Goal: Information Seeking & Learning: Learn about a topic

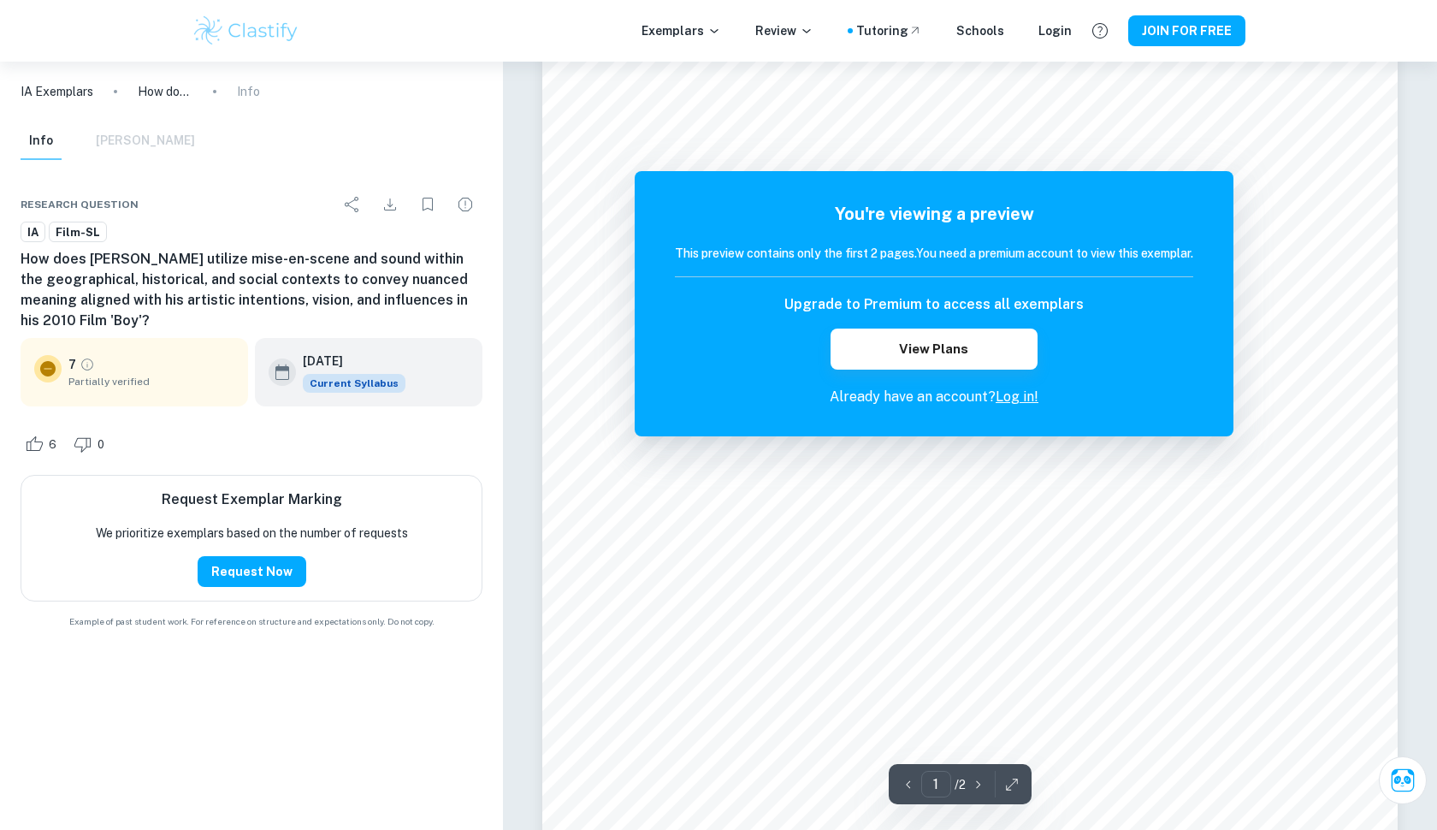
scroll to position [214, 0]
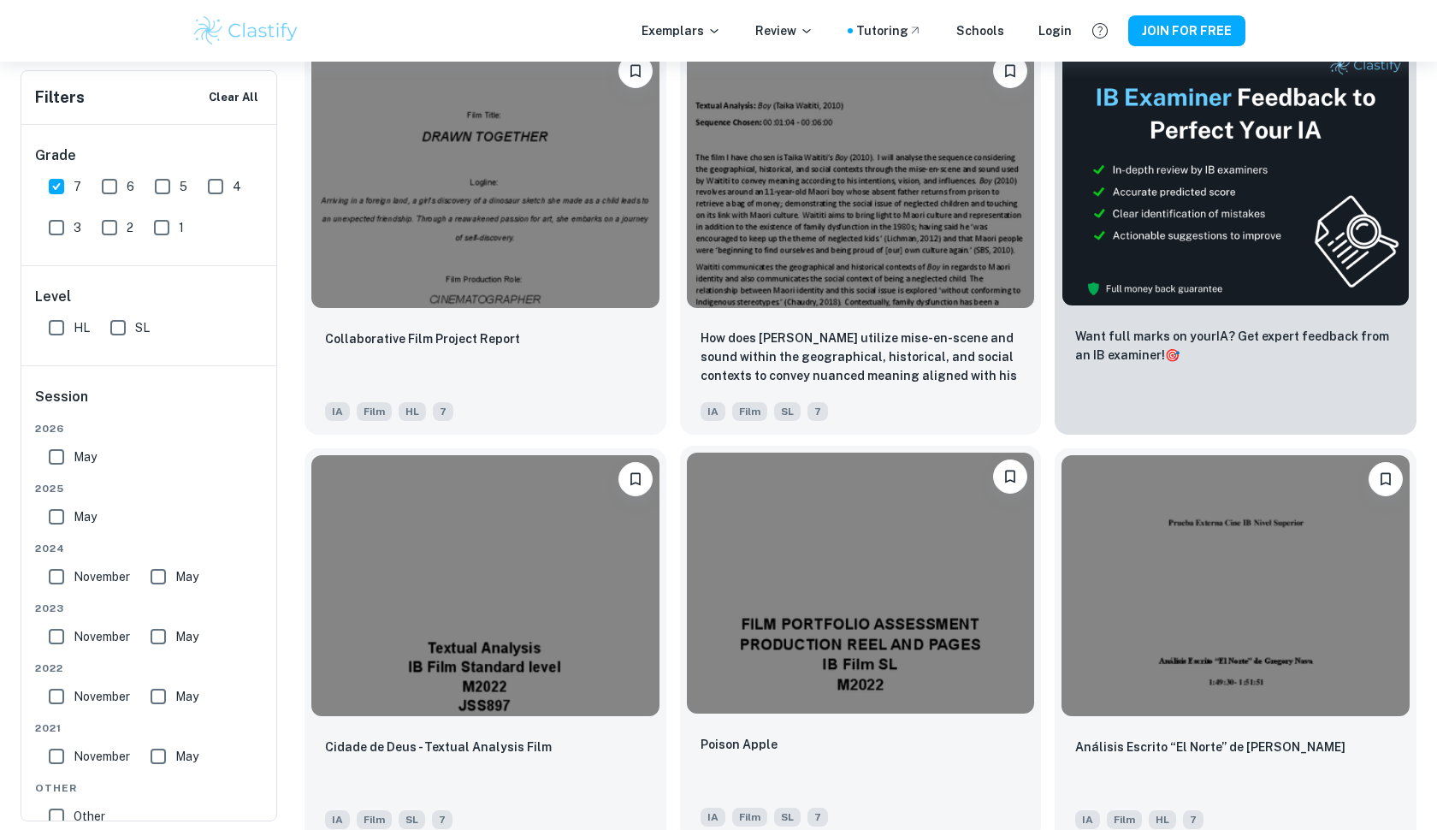
scroll to position [452, 0]
click at [72, 323] on input "HL" at bounding box center [56, 328] width 34 height 34
checkbox input "true"
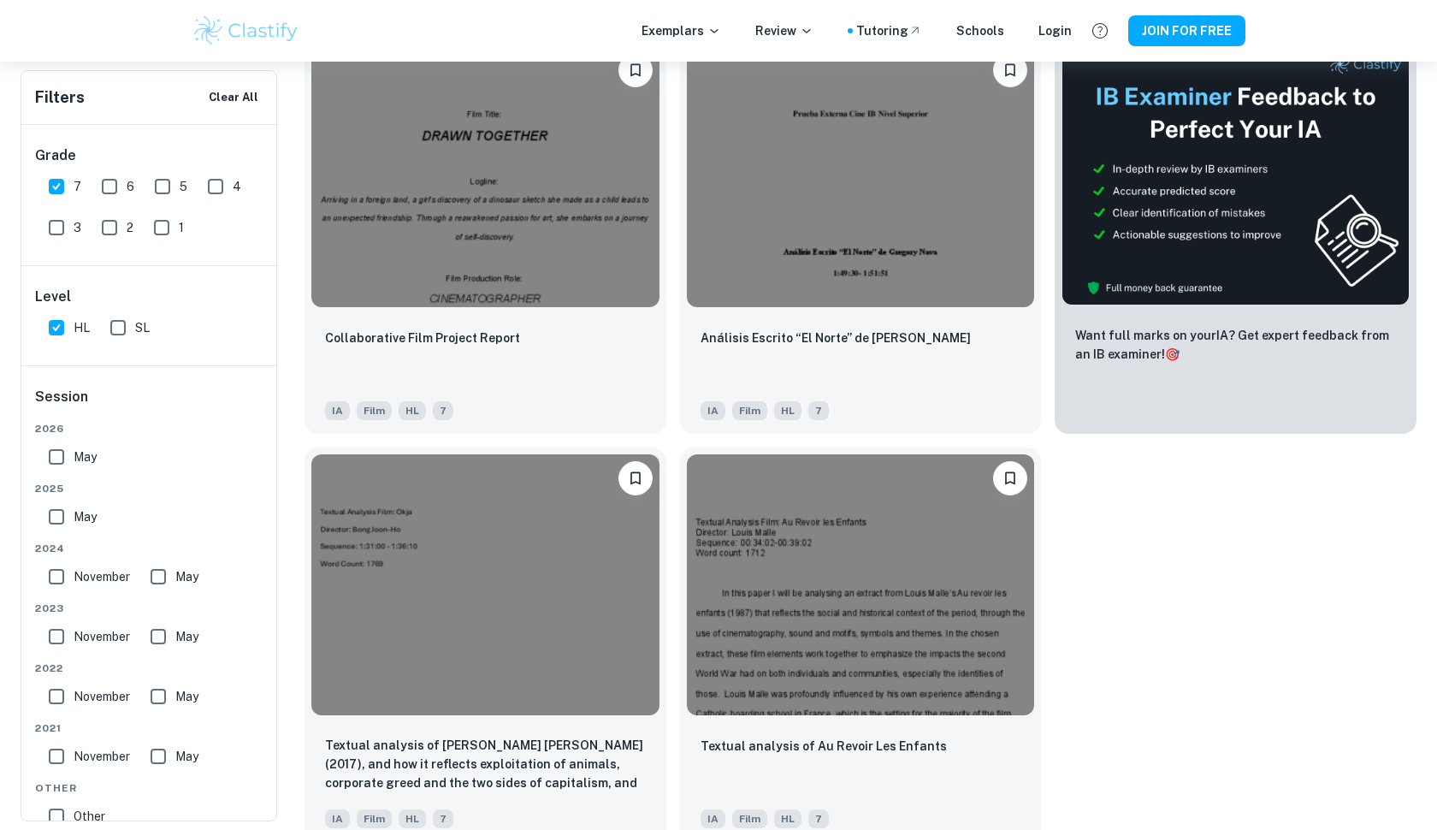
click at [125, 324] on input "SL" at bounding box center [118, 328] width 34 height 34
checkbox input "true"
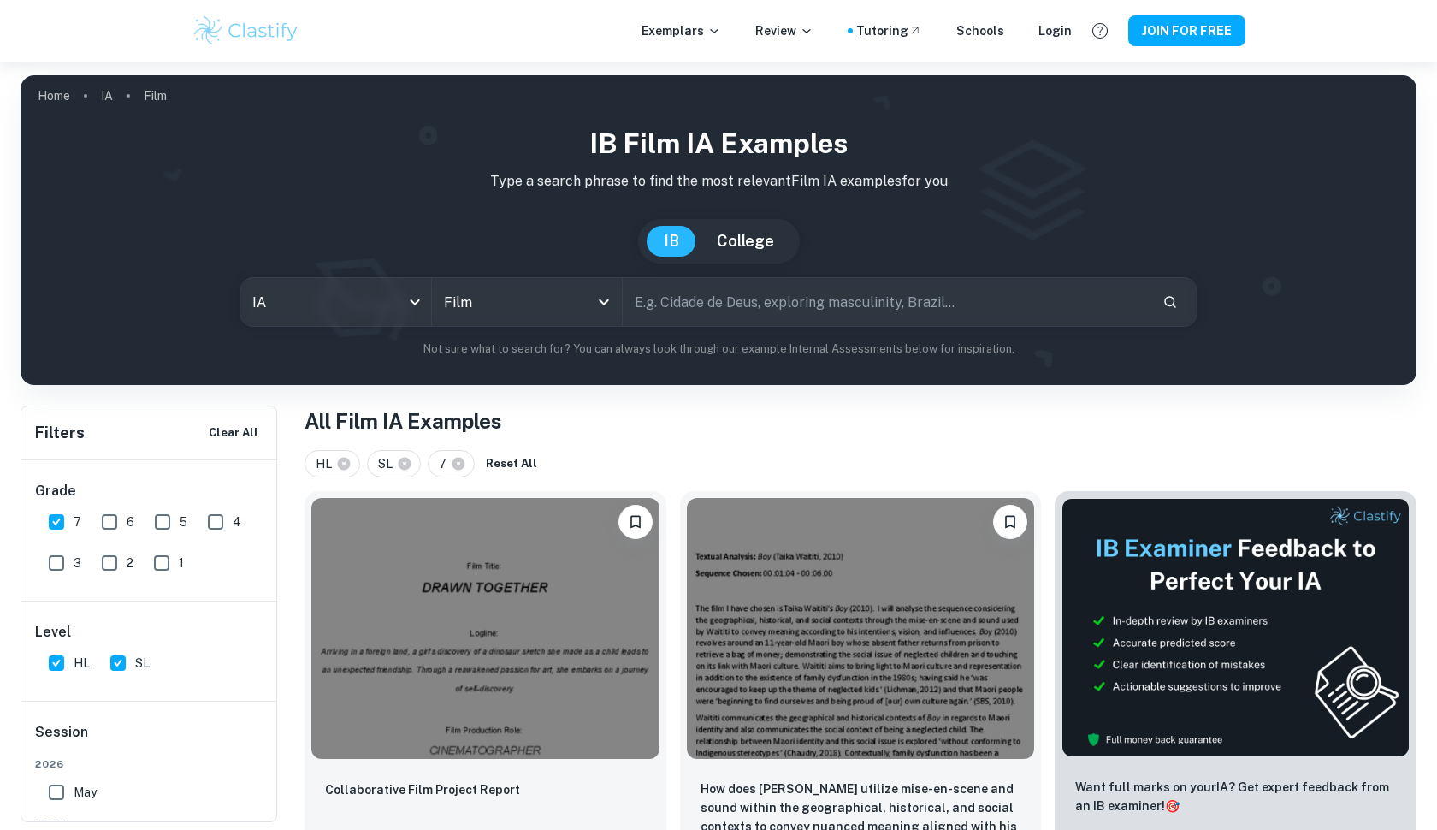
scroll to position [0, 0]
click at [655, 304] on input "text" at bounding box center [886, 302] width 526 height 48
type input "textual analysis"
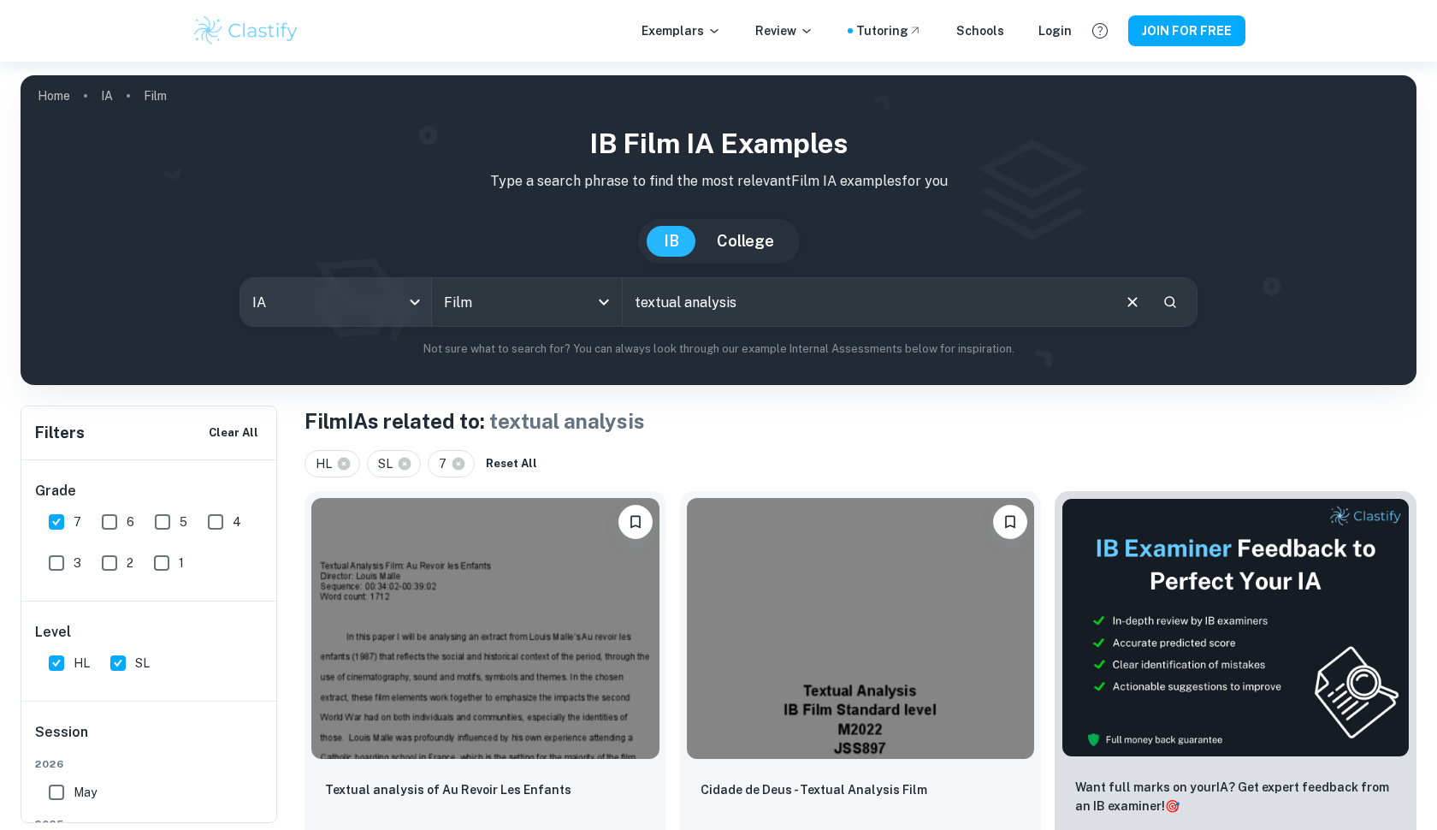
click at [414, 299] on body "We value your privacy We use cookies to enhance your browsing experience, serve…" at bounding box center [718, 477] width 1437 height 830
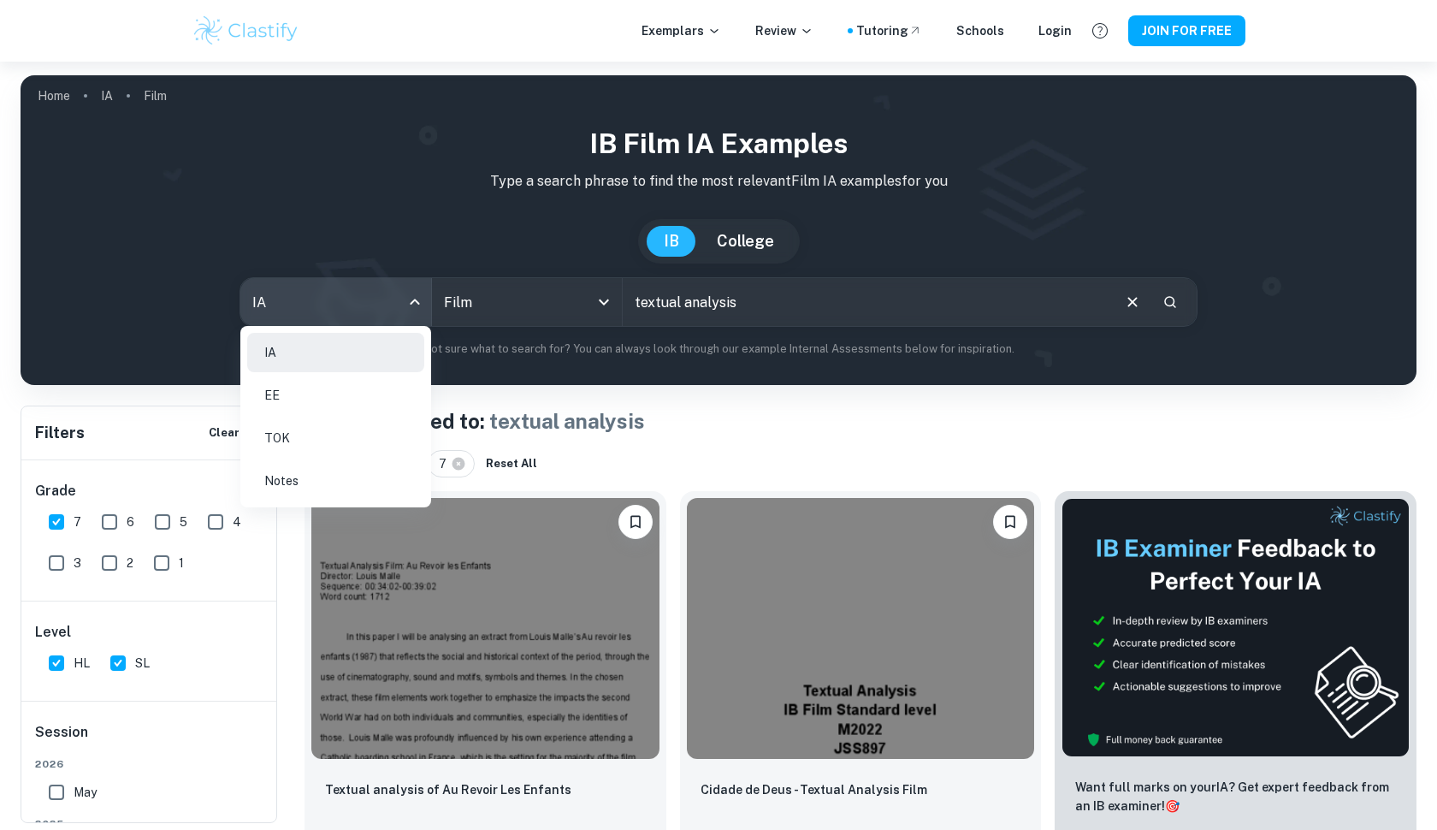
click at [531, 373] on div at bounding box center [718, 415] width 1437 height 830
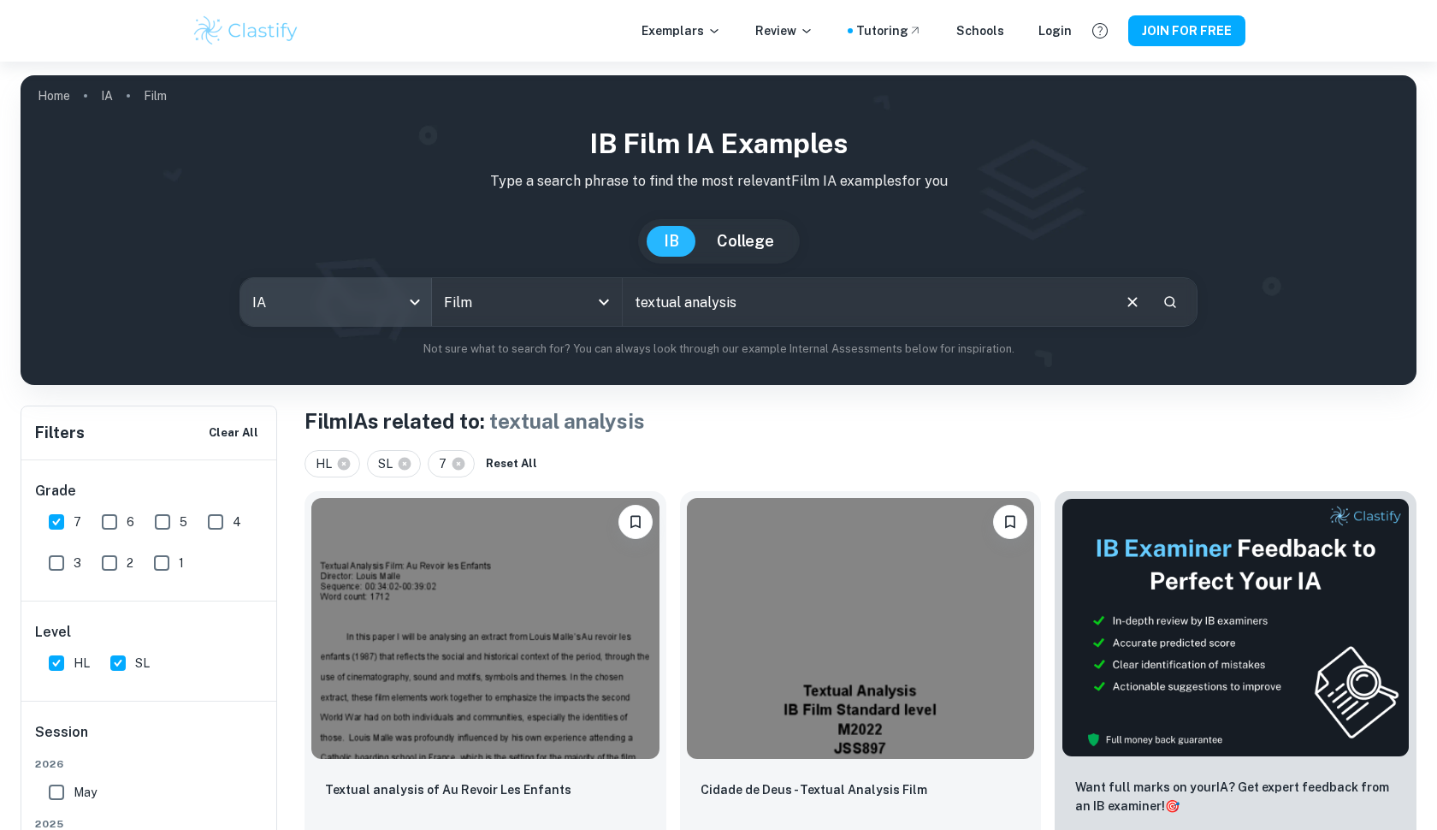
scroll to position [334, 0]
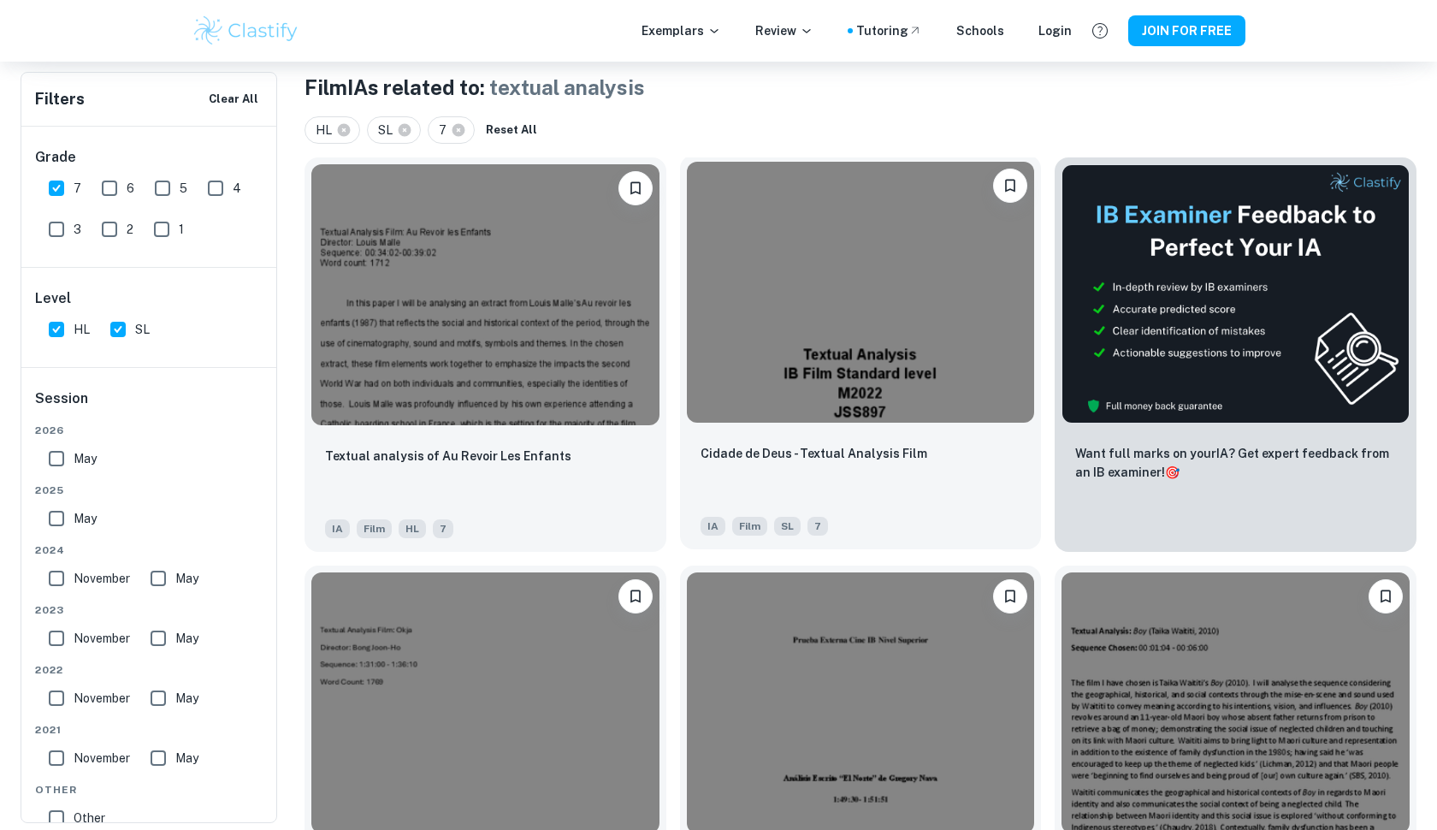
click at [831, 368] on img at bounding box center [861, 292] width 348 height 261
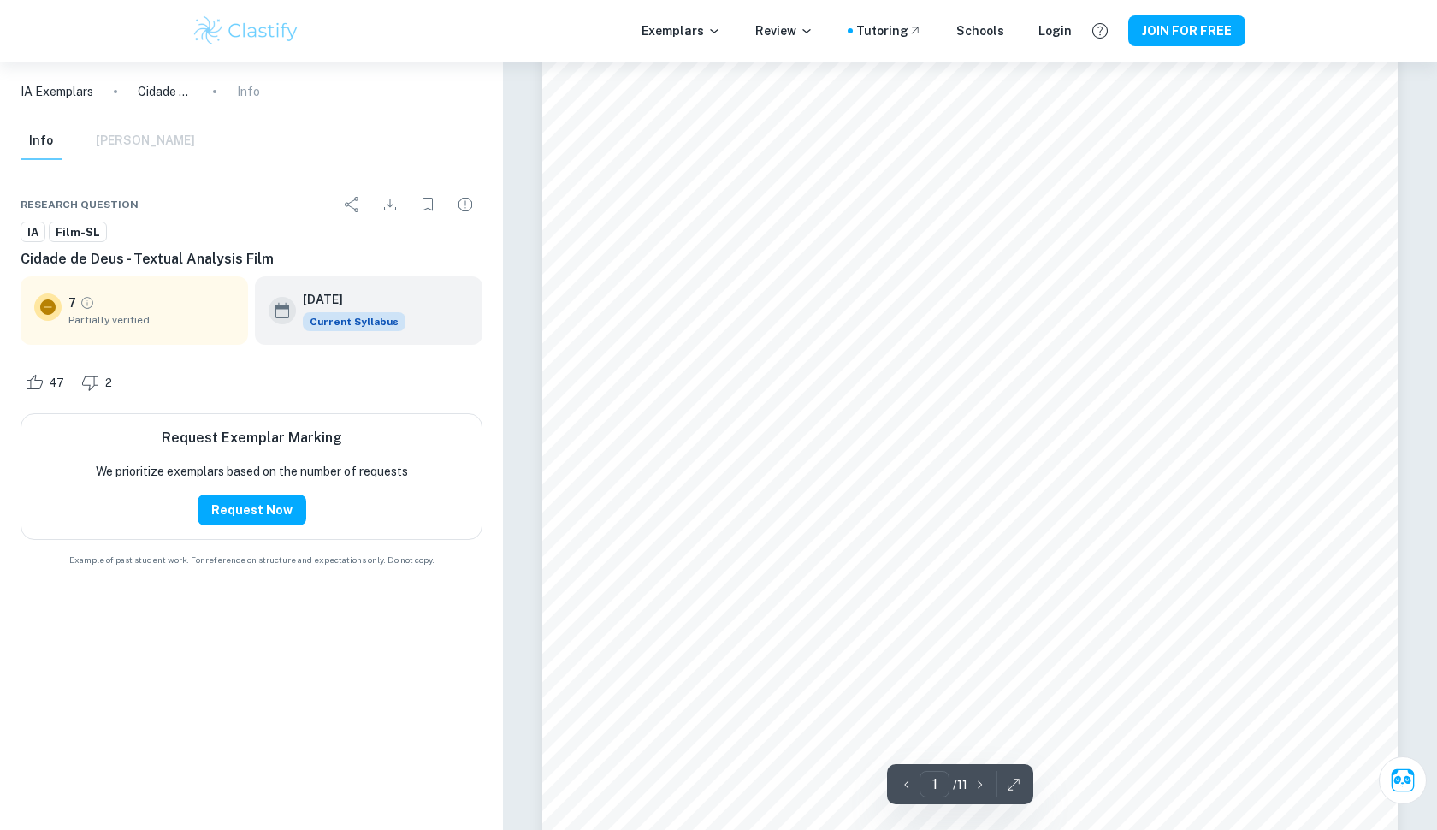
scroll to position [415, 0]
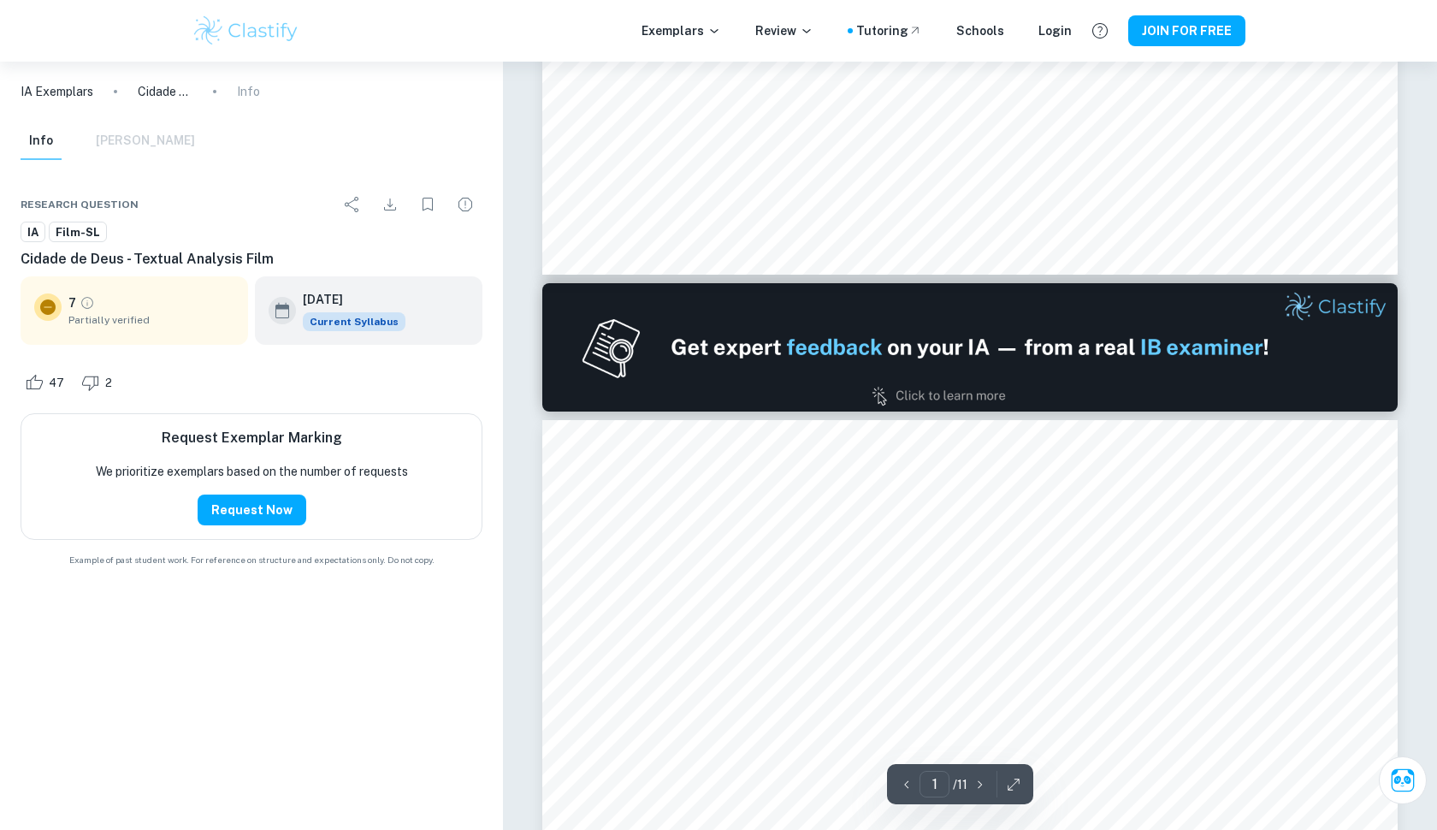
type input "2"
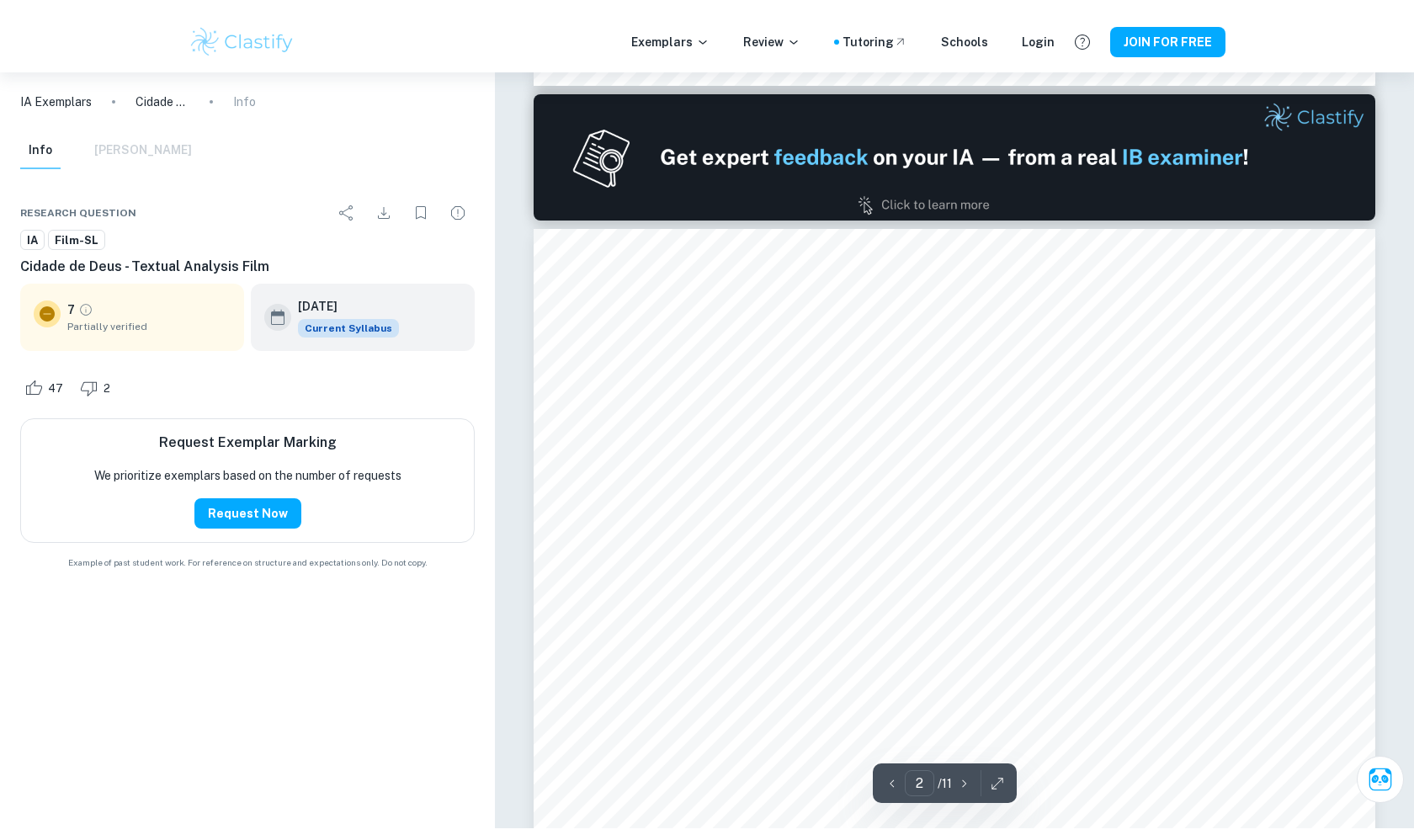
scroll to position [1193, 0]
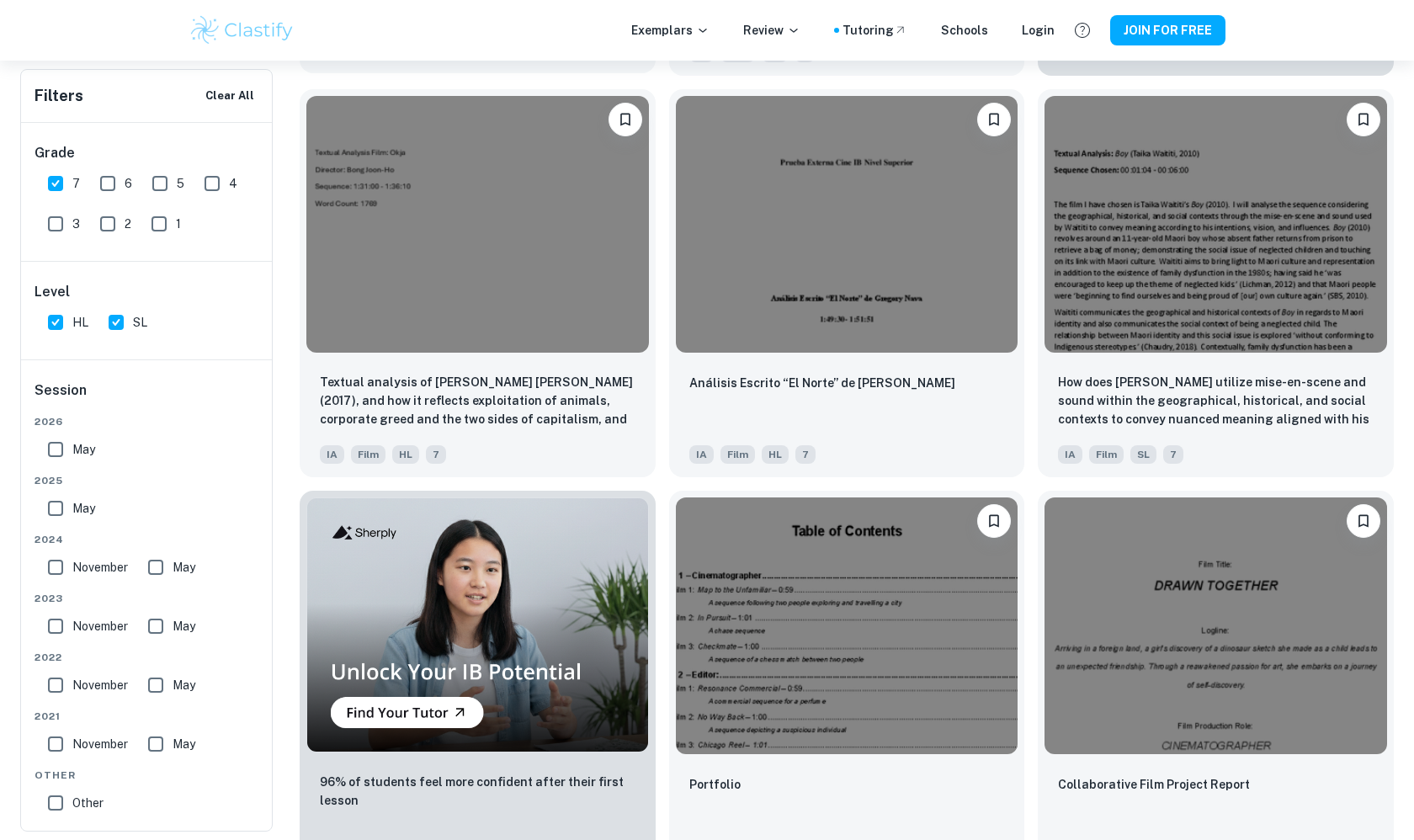
scroll to position [790, 0]
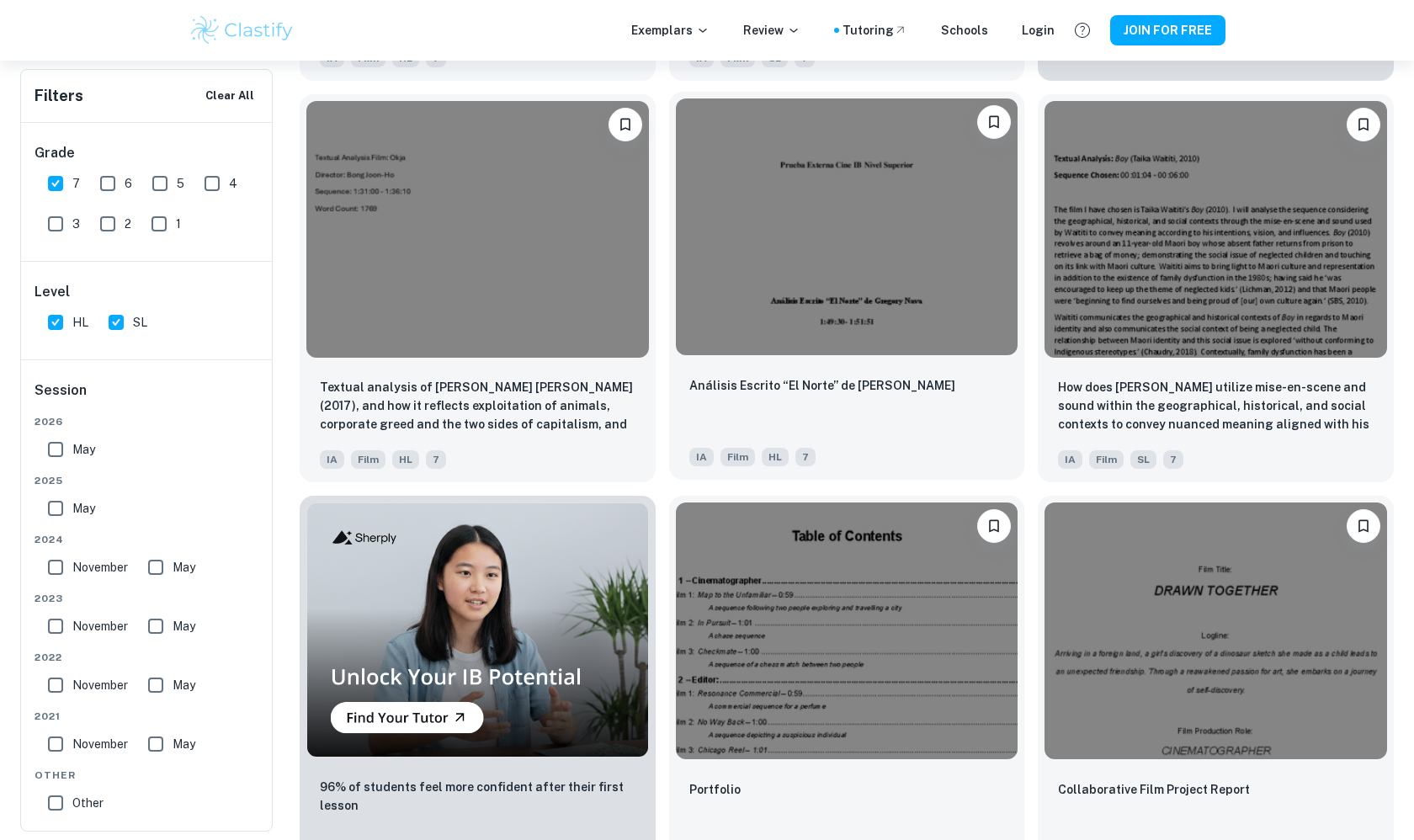
click at [744, 297] on img at bounding box center [847, 226] width 342 height 257
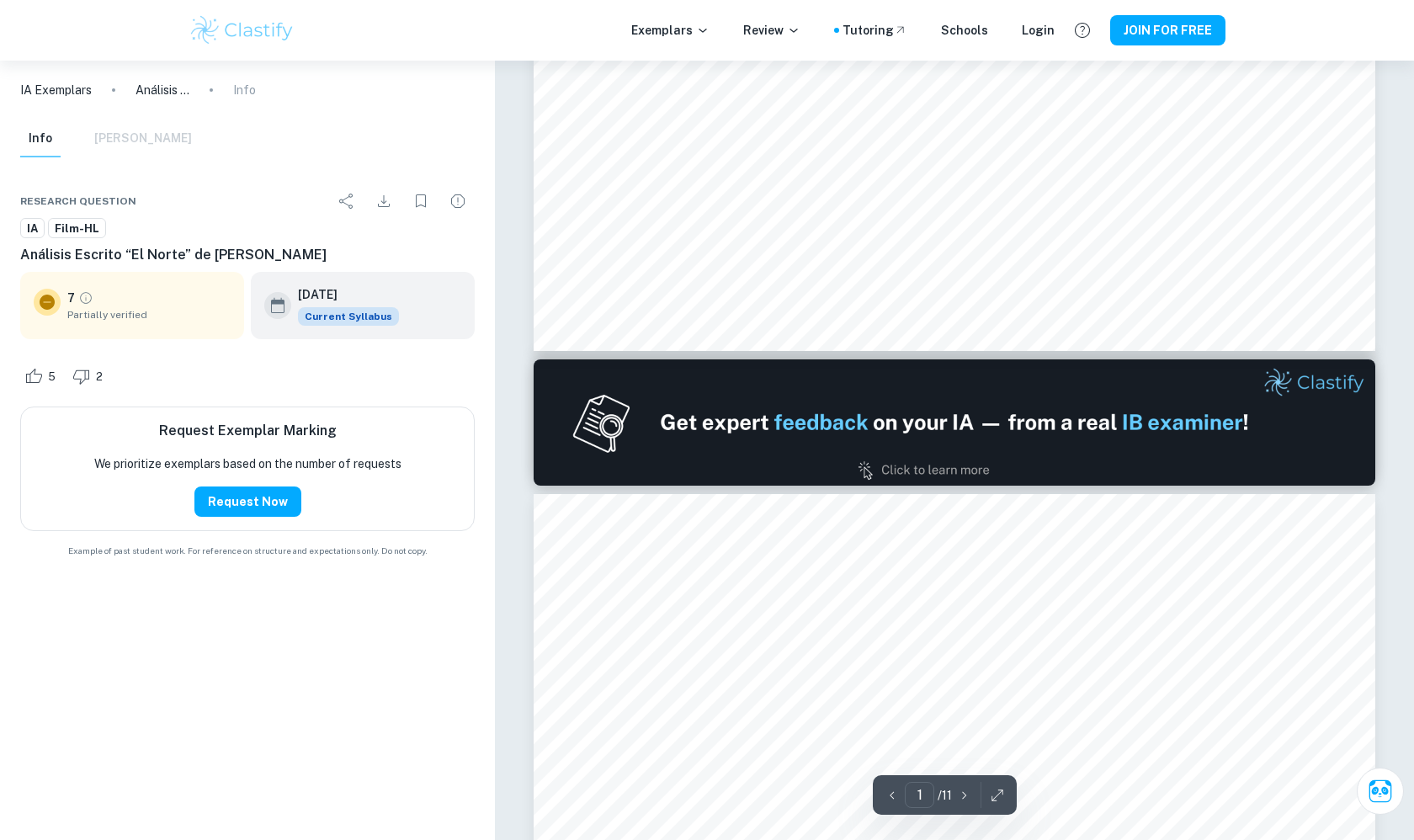
scroll to position [917, 0]
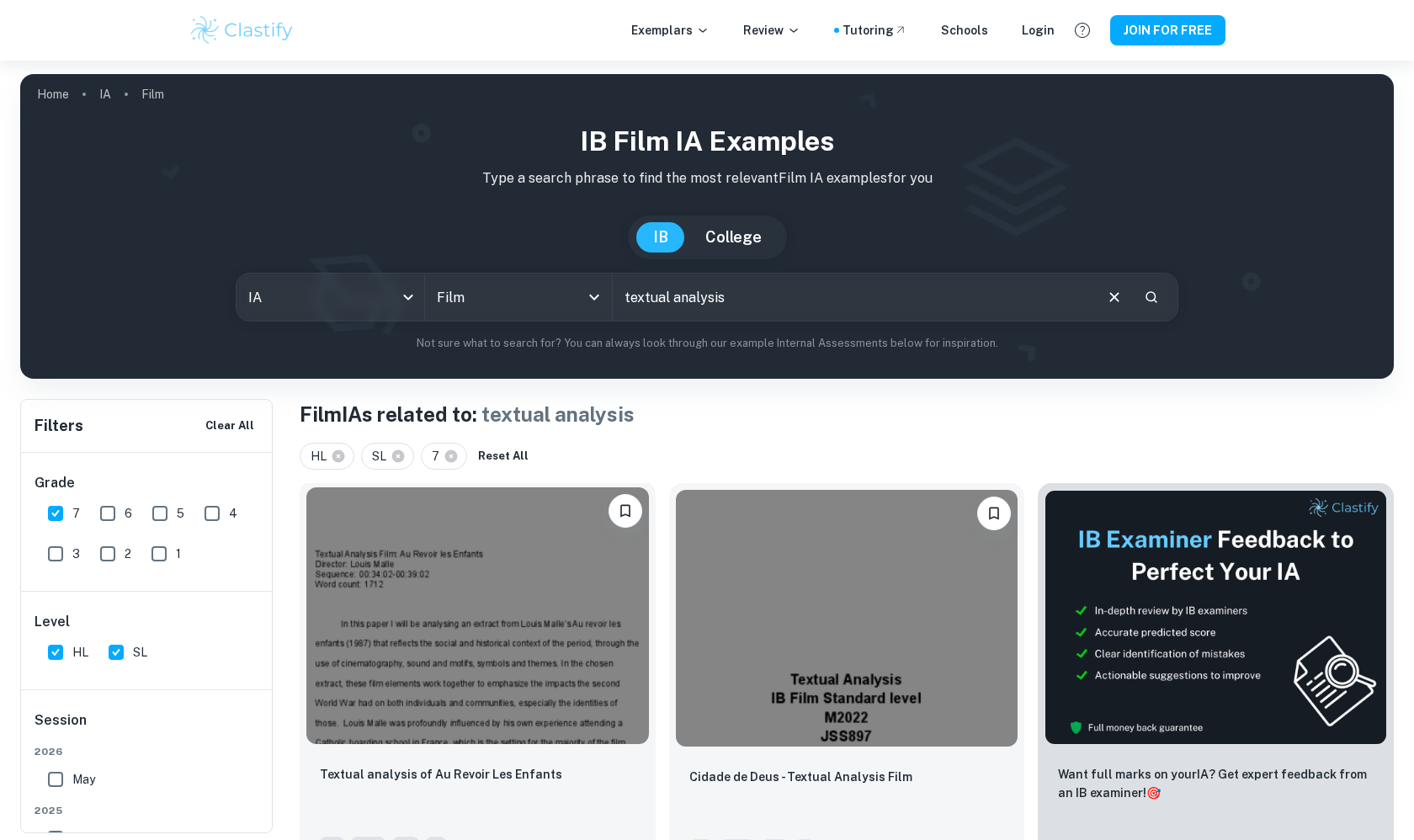
click at [586, 789] on div "Textual analysis of Au Revoir Les Enfants" at bounding box center [477, 793] width 316 height 57
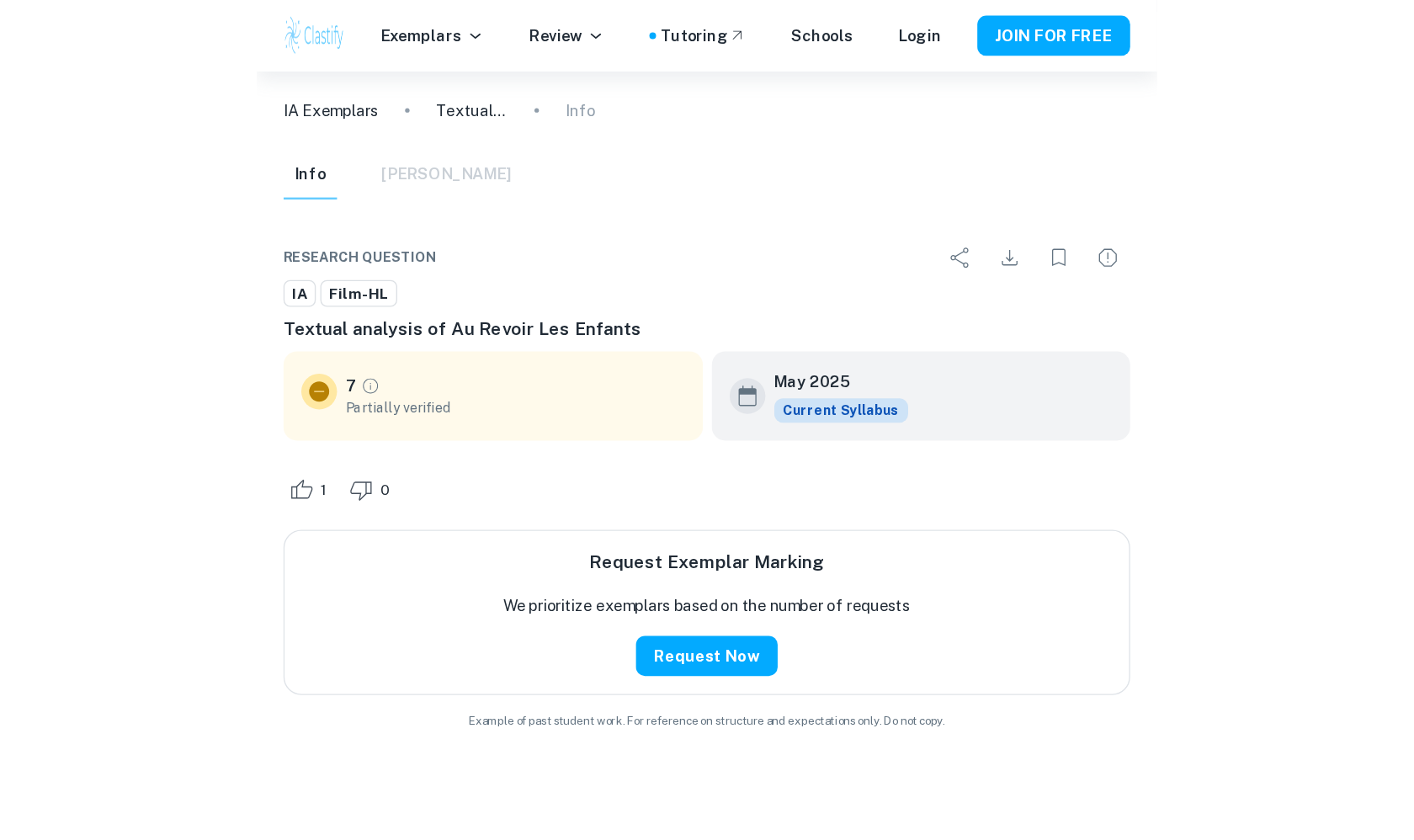
scroll to position [61, 0]
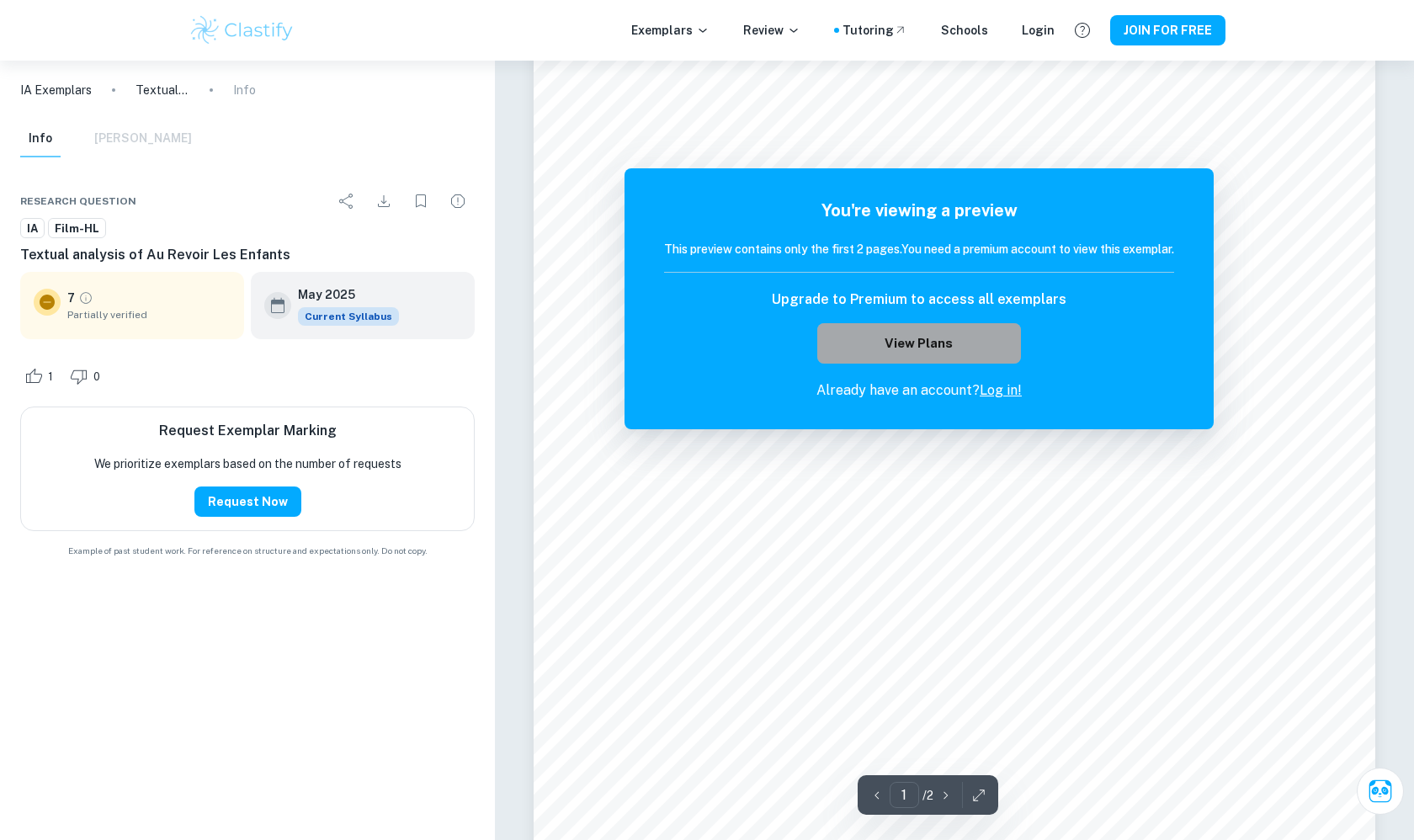
click at [871, 333] on button "View Plans" at bounding box center [919, 343] width 204 height 40
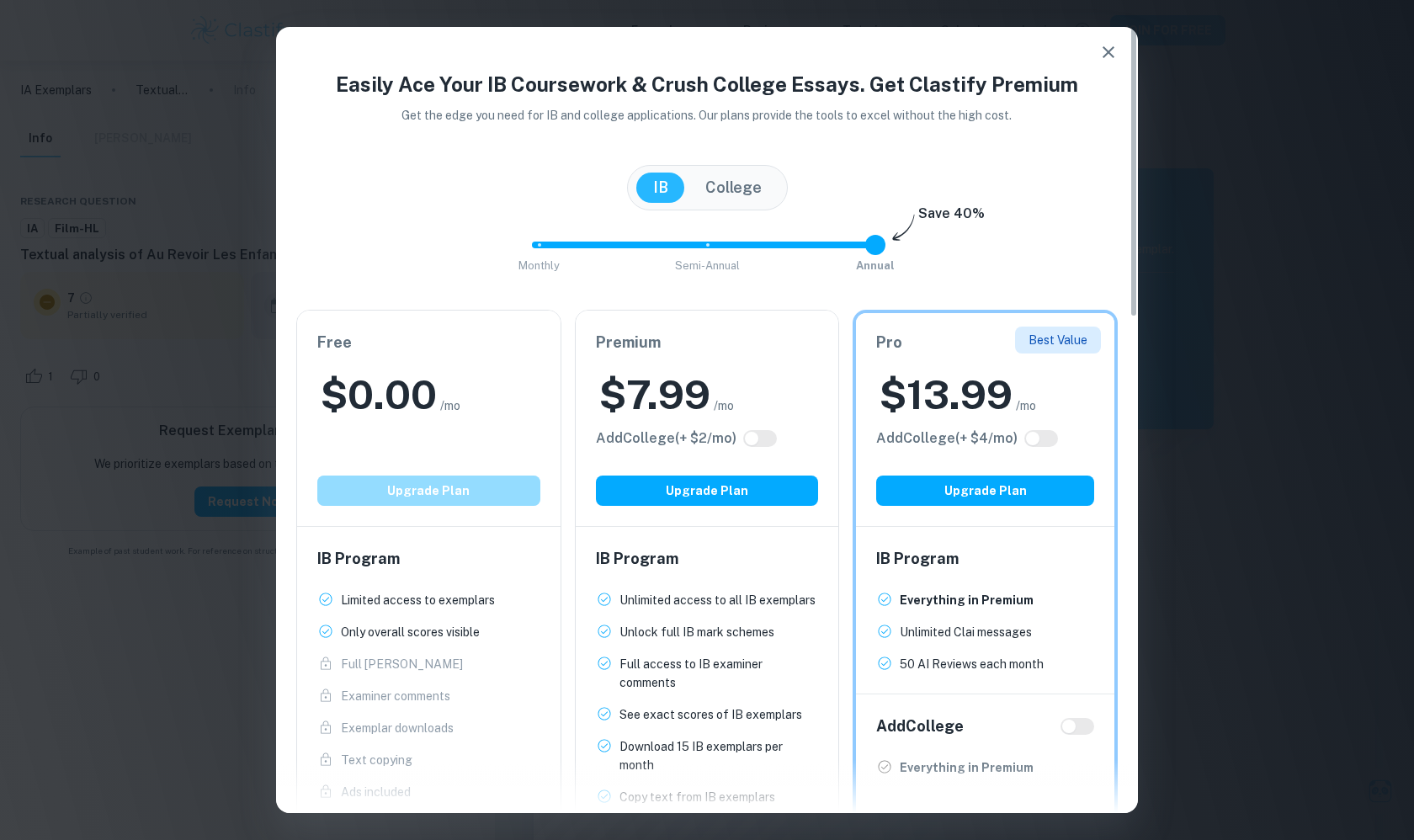
click at [497, 498] on button "Upgrade Plan" at bounding box center [429, 490] width 223 height 30
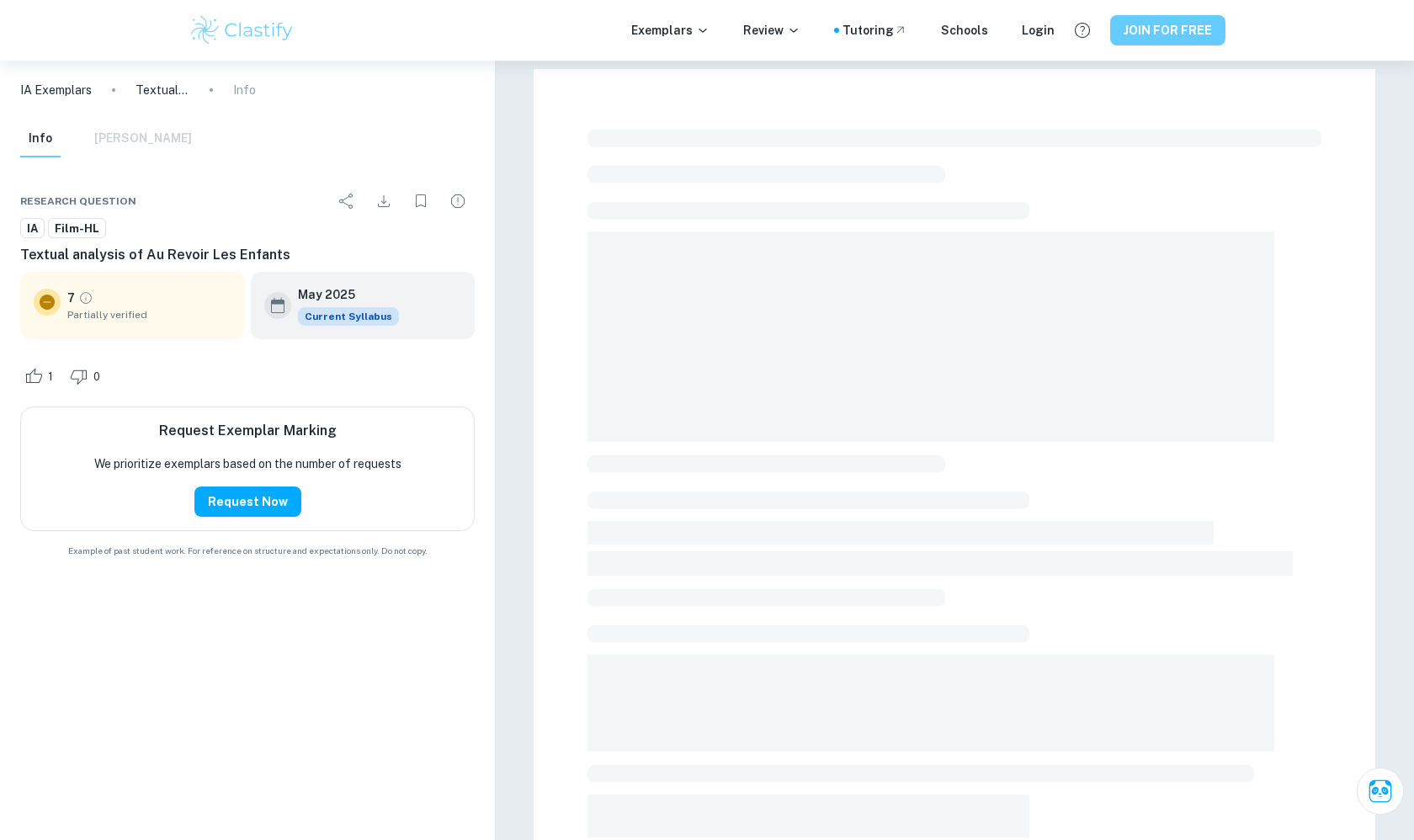
click at [1186, 27] on button "JOIN FOR FREE" at bounding box center [1167, 30] width 115 height 30
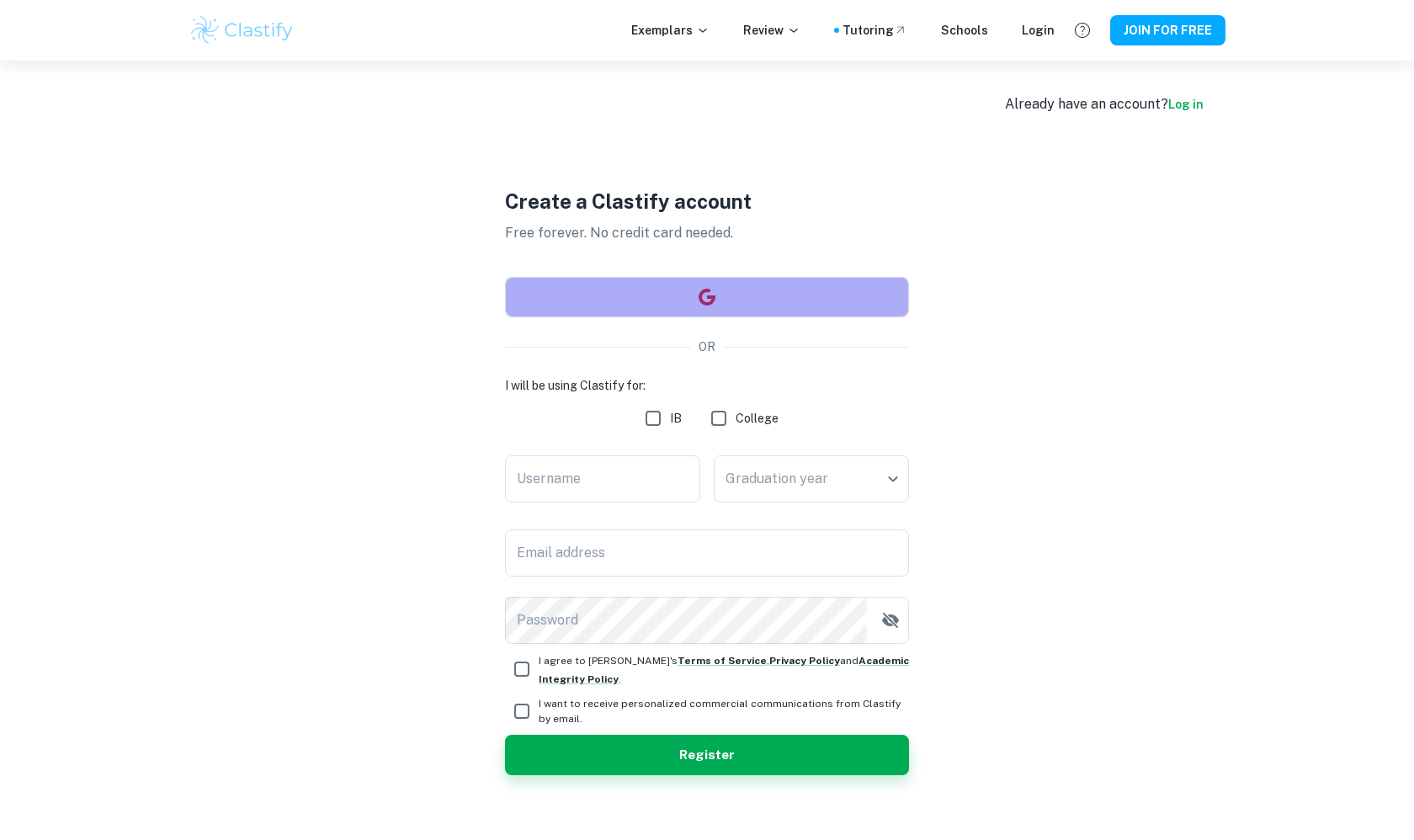
click at [759, 307] on button "button" at bounding box center [707, 296] width 404 height 40
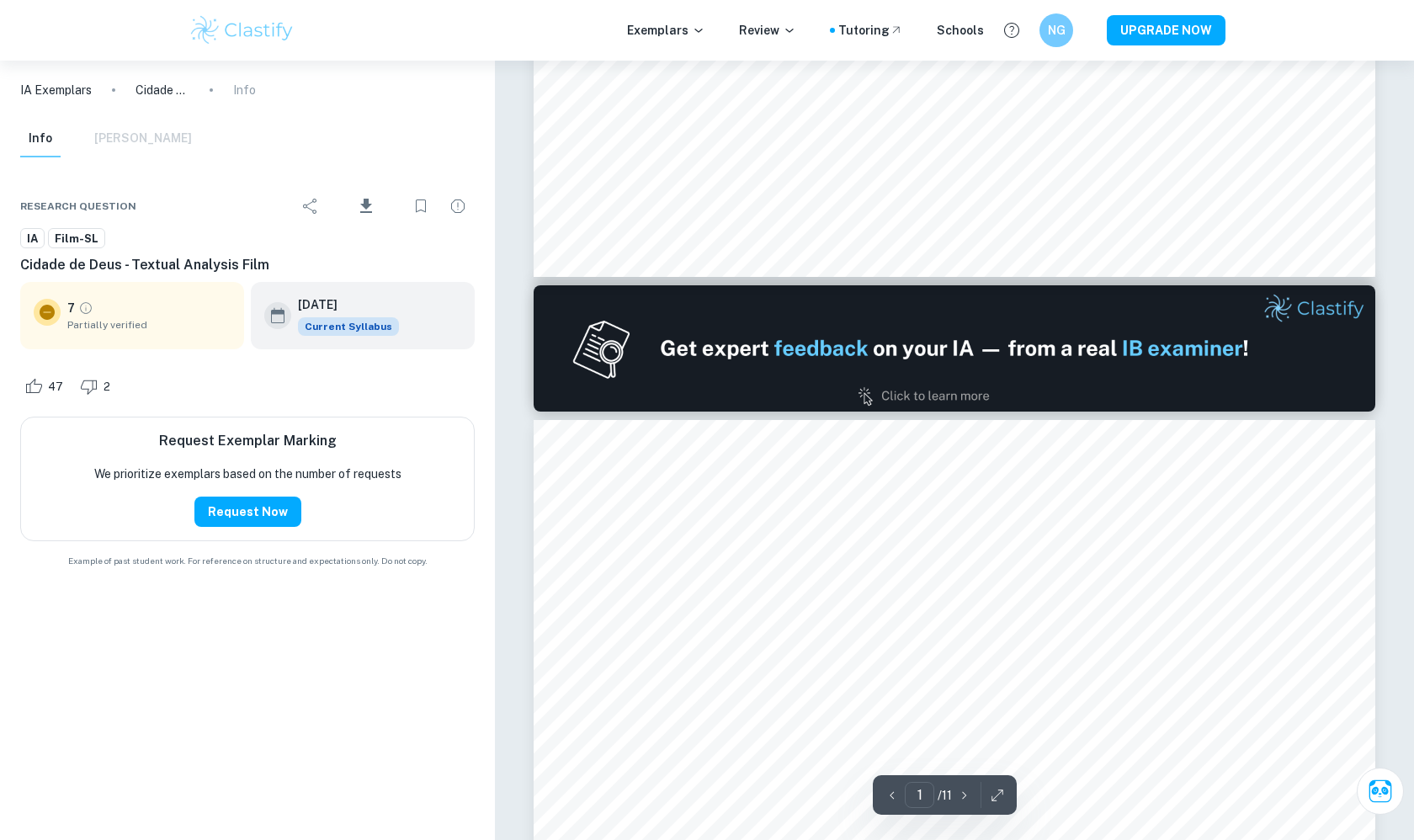
type input "2"
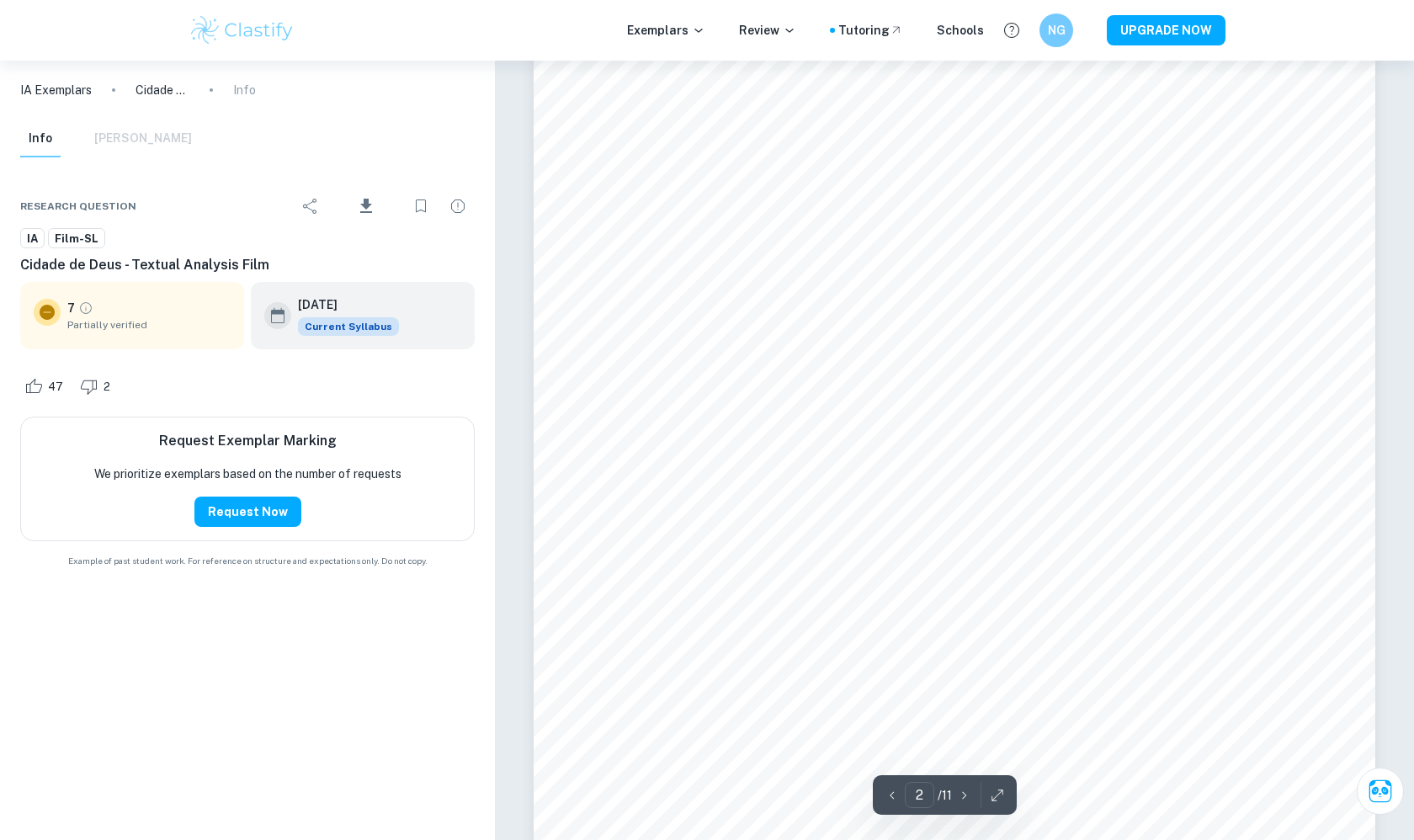
scroll to position [1689, 0]
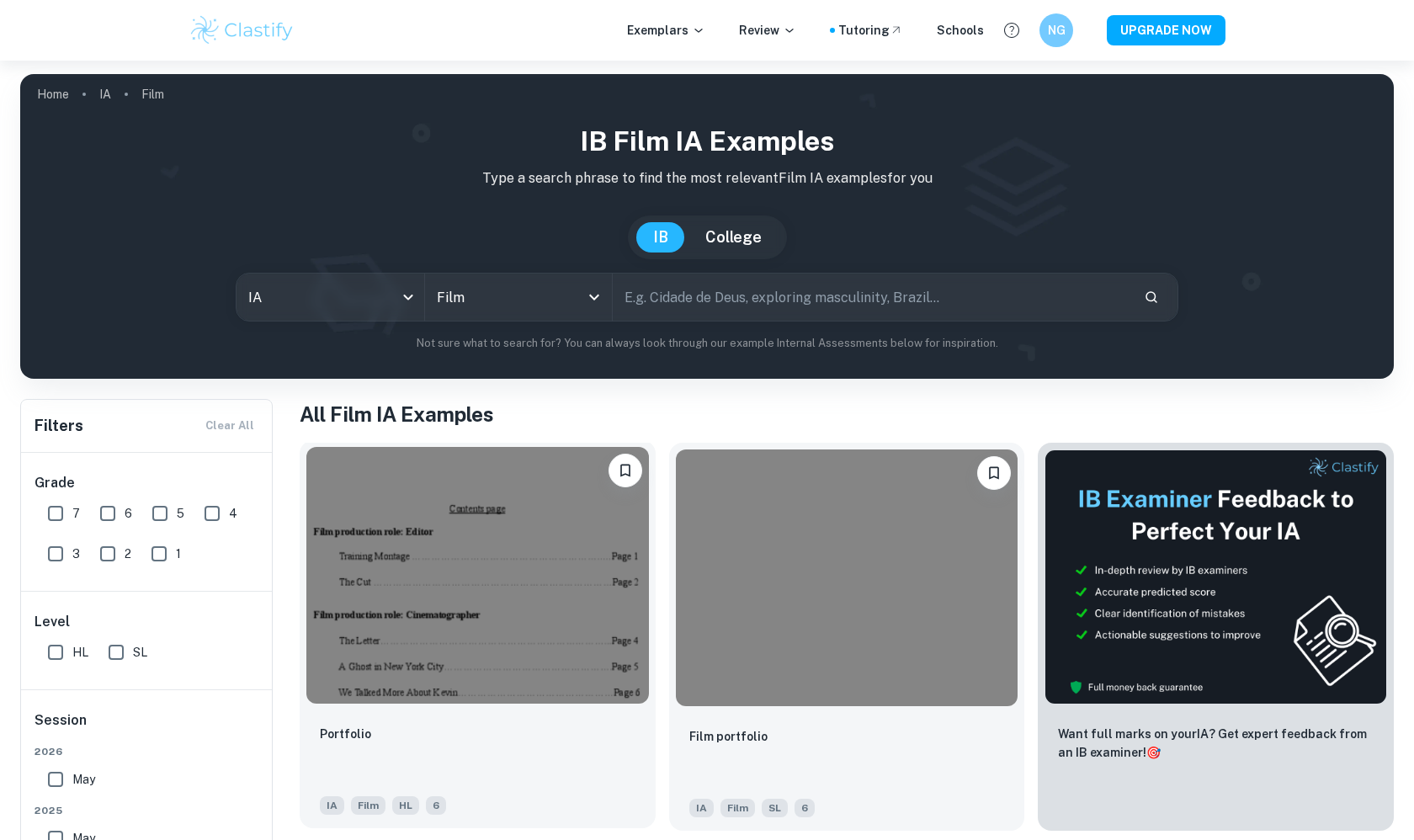
scroll to position [117, 0]
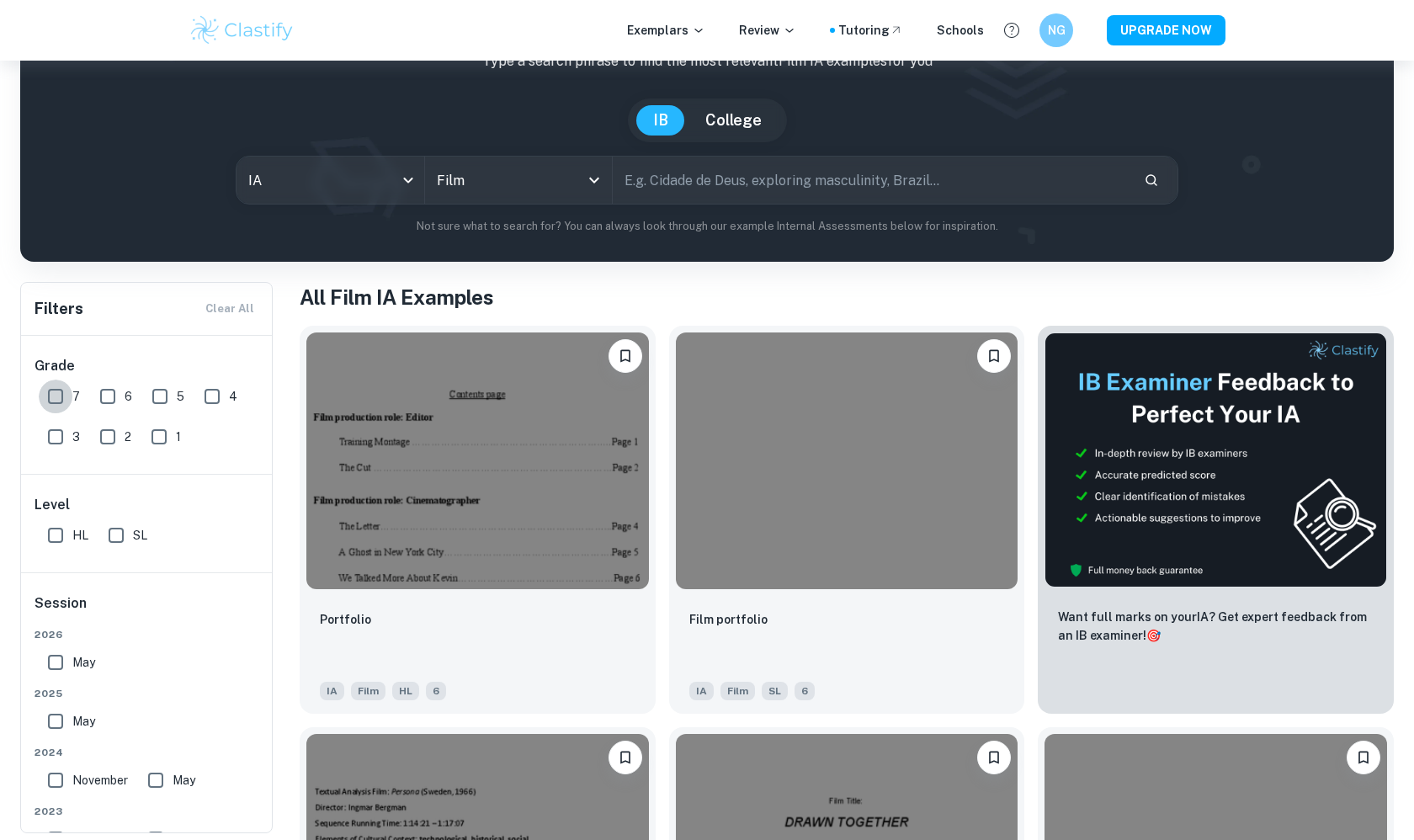
click at [55, 392] on input "7" at bounding box center [55, 396] width 33 height 33
checkbox input "true"
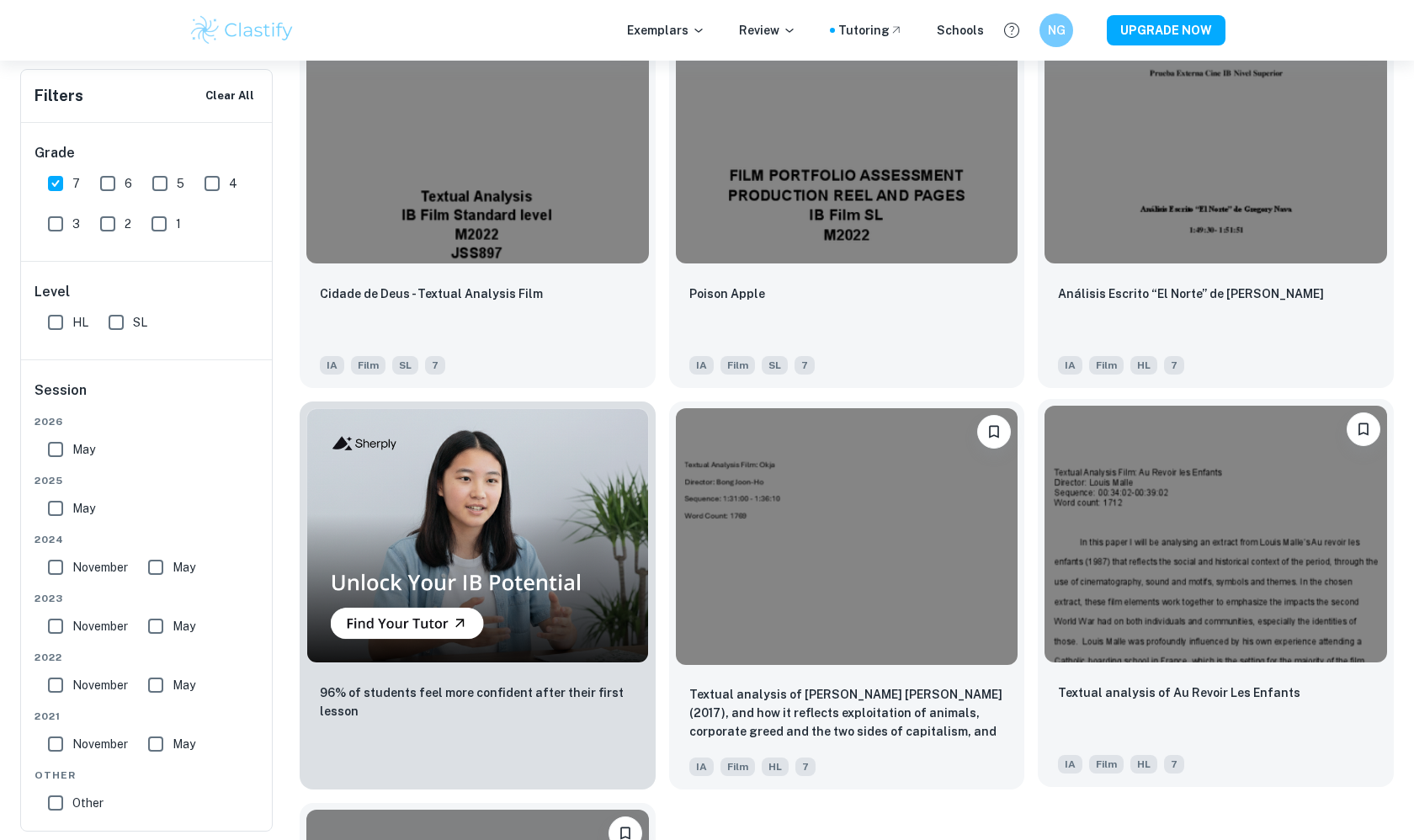
scroll to position [1049, 0]
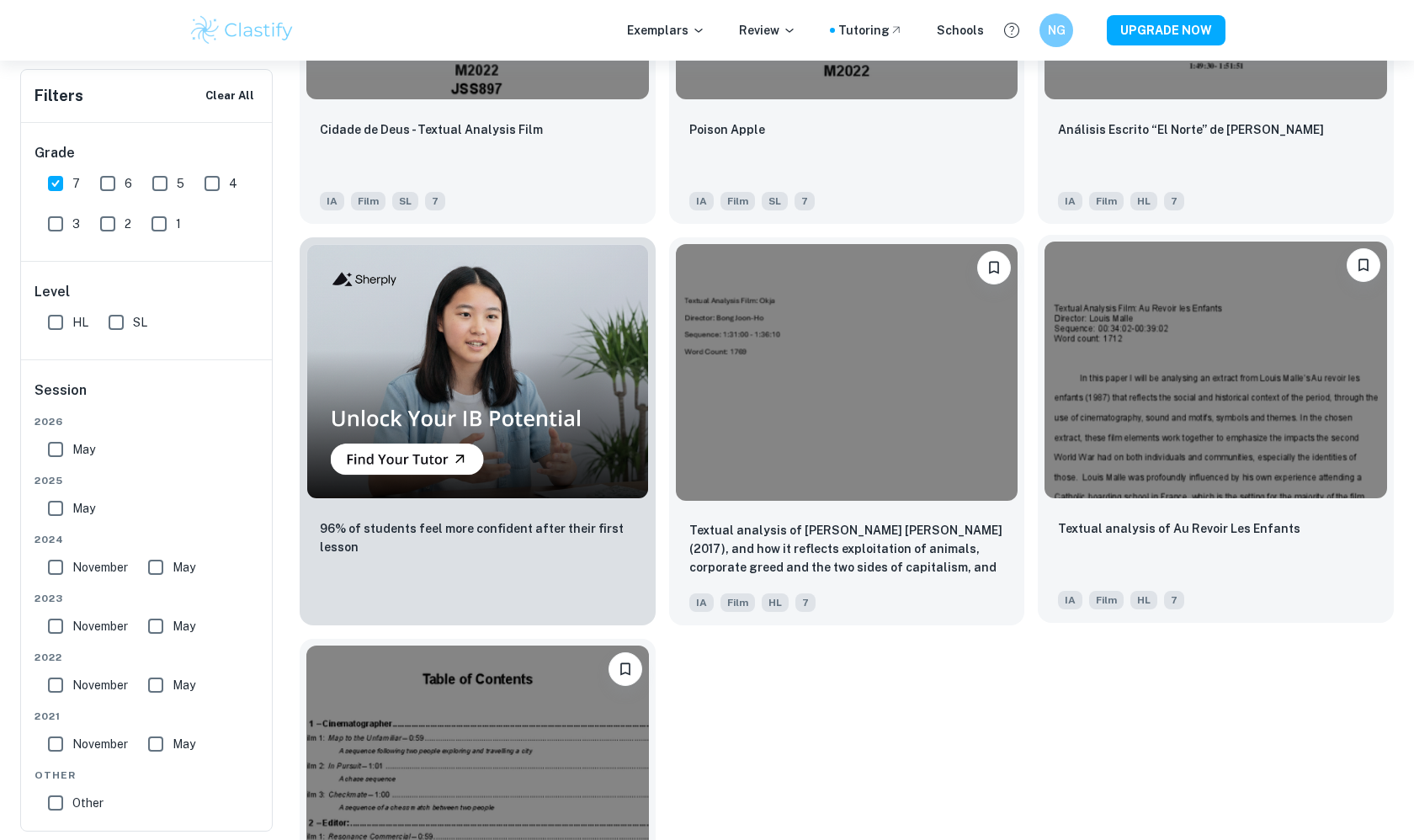
click at [1268, 540] on div "Textual analysis of Au Revoir Les Enfants" at bounding box center [1215, 547] width 316 height 57
